Goal: Information Seeking & Learning: Learn about a topic

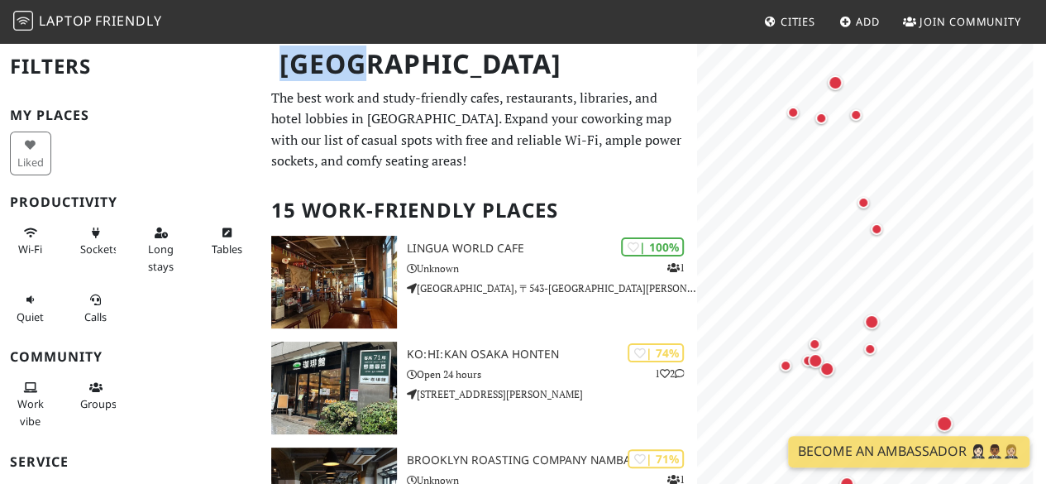
drag, startPoint x: 285, startPoint y: 97, endPoint x: 537, endPoint y: 105, distance: 252.3
click at [537, 105] on div "[GEOGRAPHIC_DATA]" at bounding box center [523, 73] width 1046 height 65
click at [480, 125] on p "The best work and study-friendly cafes, restaurants, libraries, and hotel lobbi…" at bounding box center [479, 130] width 416 height 84
click at [605, 122] on p "The best work and study-friendly cafes, restaurants, libraries, and hotel lobbi…" at bounding box center [479, 130] width 416 height 84
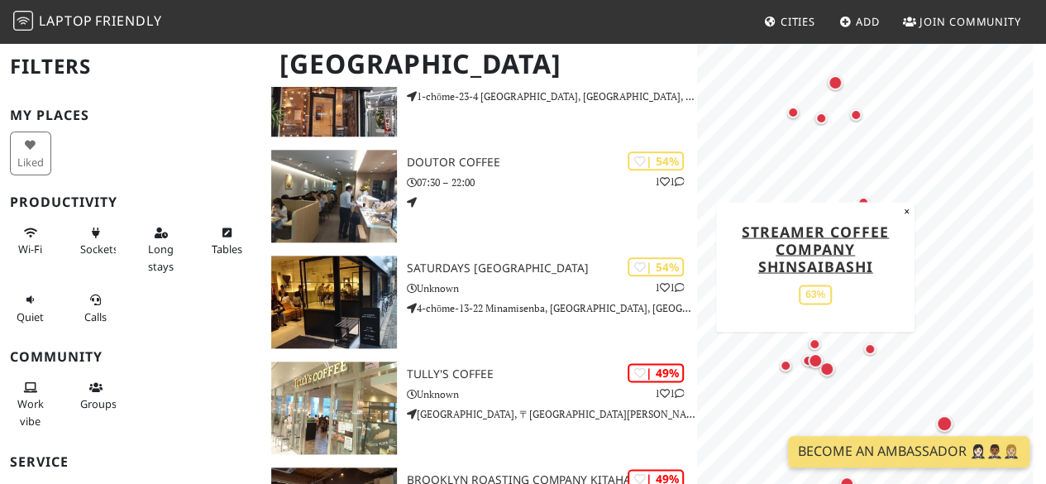
scroll to position [1240, 0]
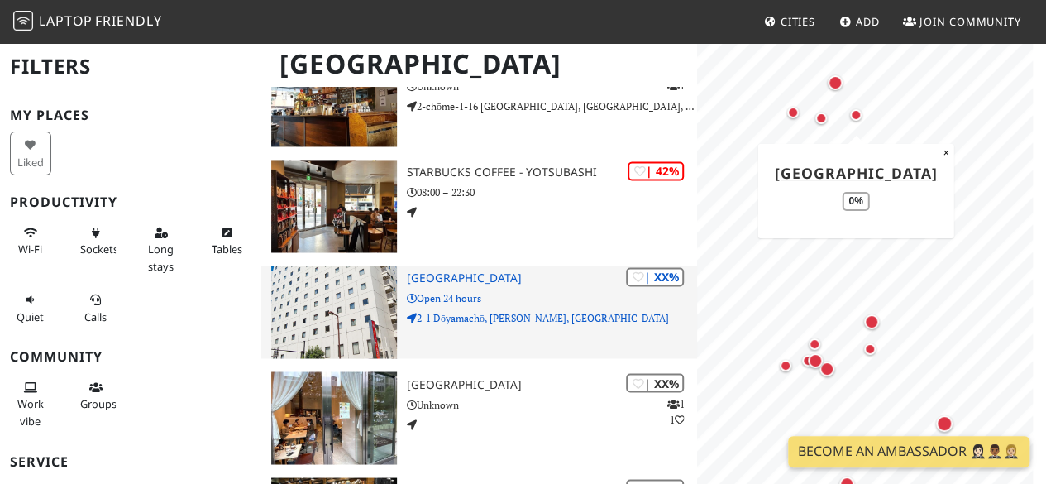
click at [466, 276] on h3 "[GEOGRAPHIC_DATA]" at bounding box center [552, 278] width 290 height 14
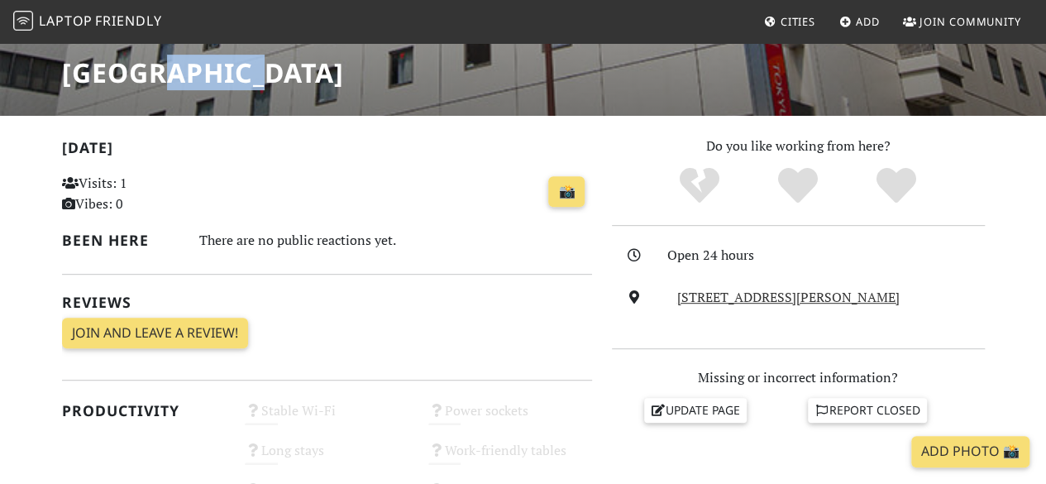
scroll to position [165, 0]
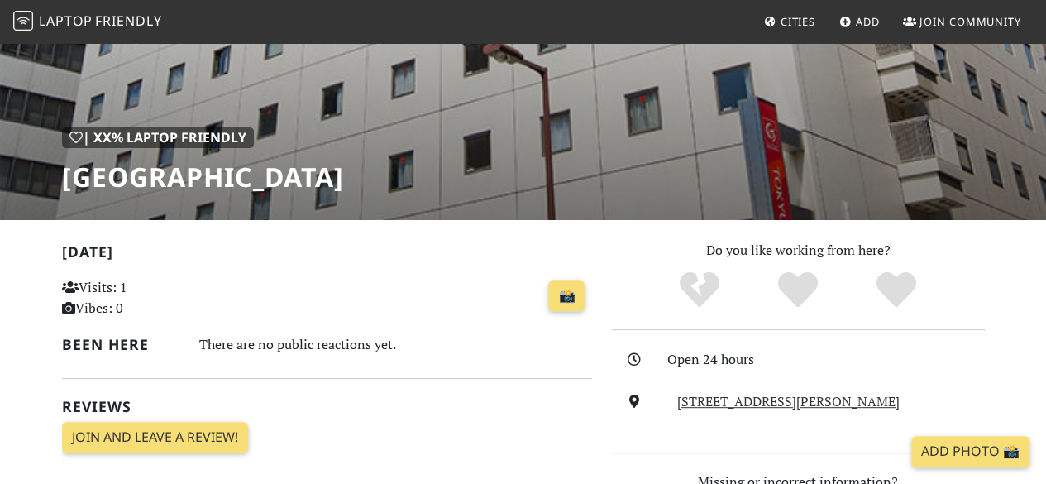
click at [81, 179] on h1 "[GEOGRAPHIC_DATA]" at bounding box center [203, 176] width 282 height 31
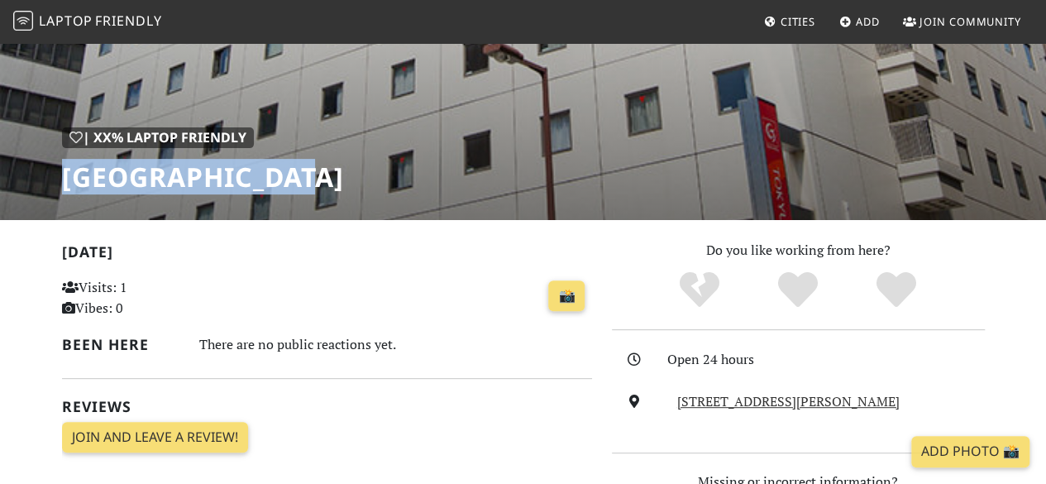
drag, startPoint x: 68, startPoint y: 180, endPoint x: 311, endPoint y: 187, distance: 243.2
click at [311, 187] on h1 "[GEOGRAPHIC_DATA]" at bounding box center [203, 176] width 282 height 31
copy h1 "Osaka Tokyu REI"
